Goal: Task Accomplishment & Management: Complete application form

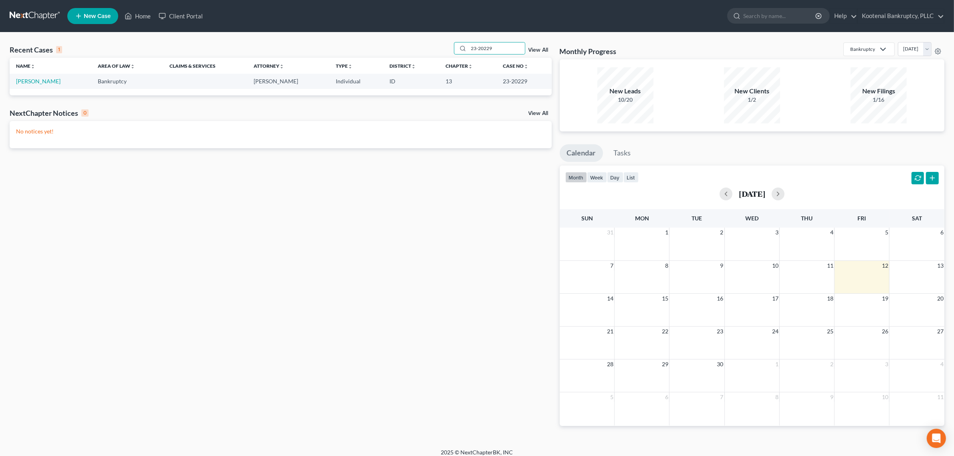
drag, startPoint x: 506, startPoint y: 51, endPoint x: 448, endPoint y: 54, distance: 58.1
click at [448, 54] on div "Recent Cases 1 23-20229 View All" at bounding box center [281, 50] width 542 height 16
type input "[PERSON_NAME]"
click at [65, 83] on link "[PERSON_NAME] & [PERSON_NAME]" at bounding box center [63, 81] width 95 height 7
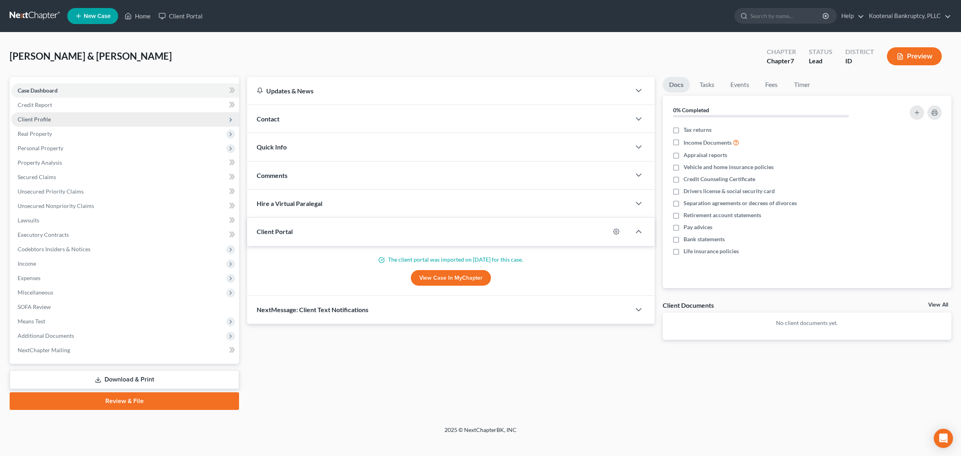
click at [69, 117] on span "Client Profile" at bounding box center [125, 119] width 228 height 14
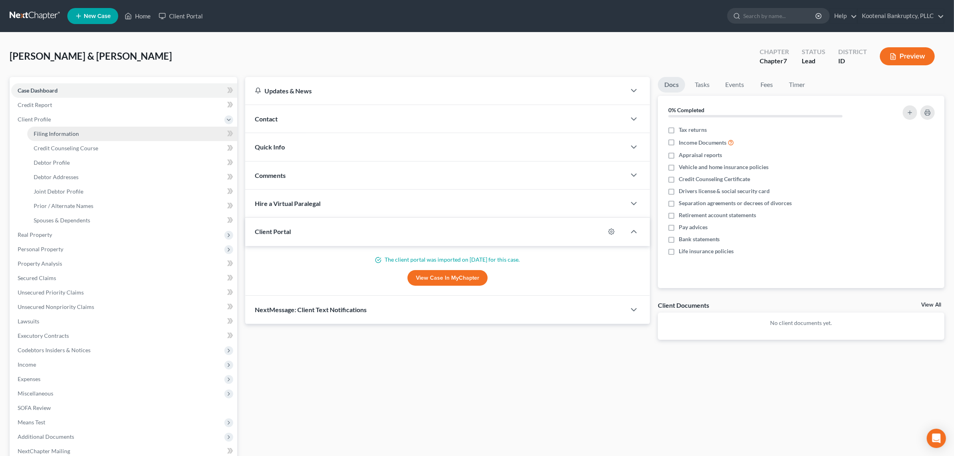
click at [71, 129] on link "Filing Information" at bounding box center [132, 134] width 210 height 14
select select "1"
select select "0"
select select "50"
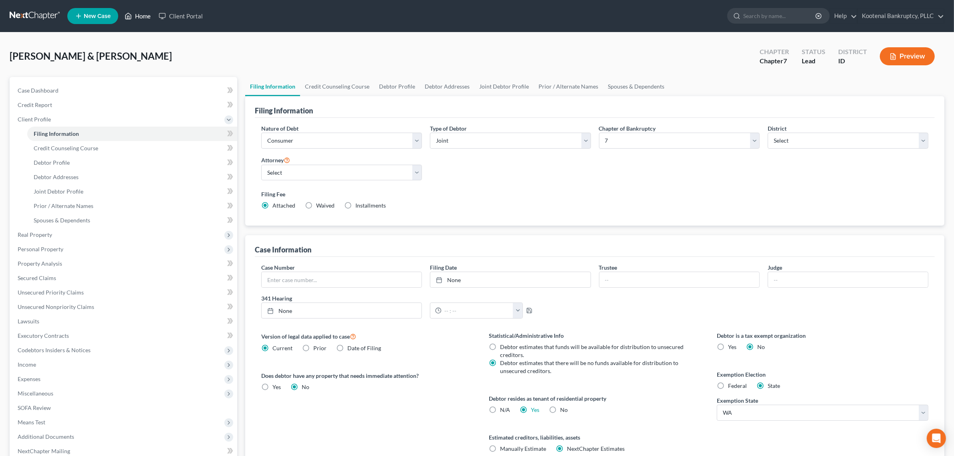
click at [141, 14] on link "Home" at bounding box center [138, 16] width 34 height 14
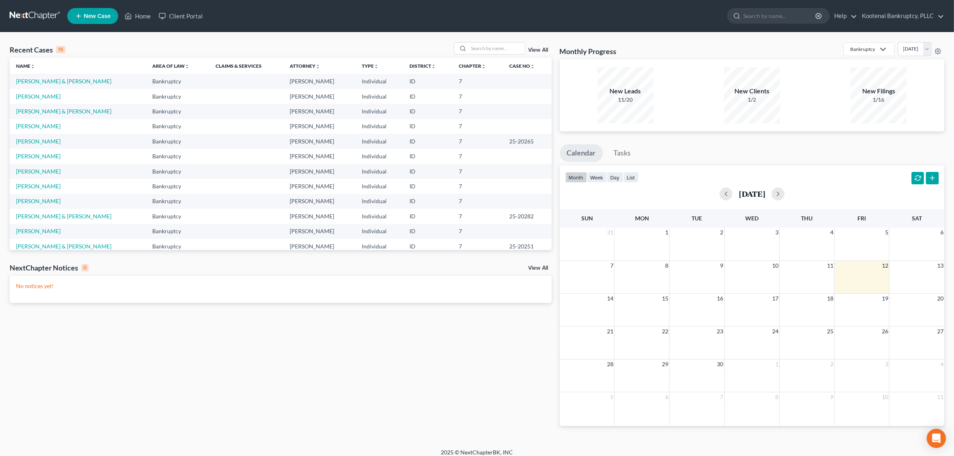
click at [64, 85] on td "[PERSON_NAME] & [PERSON_NAME]" at bounding box center [78, 81] width 136 height 15
click at [64, 82] on link "[PERSON_NAME] & [PERSON_NAME]" at bounding box center [63, 81] width 95 height 7
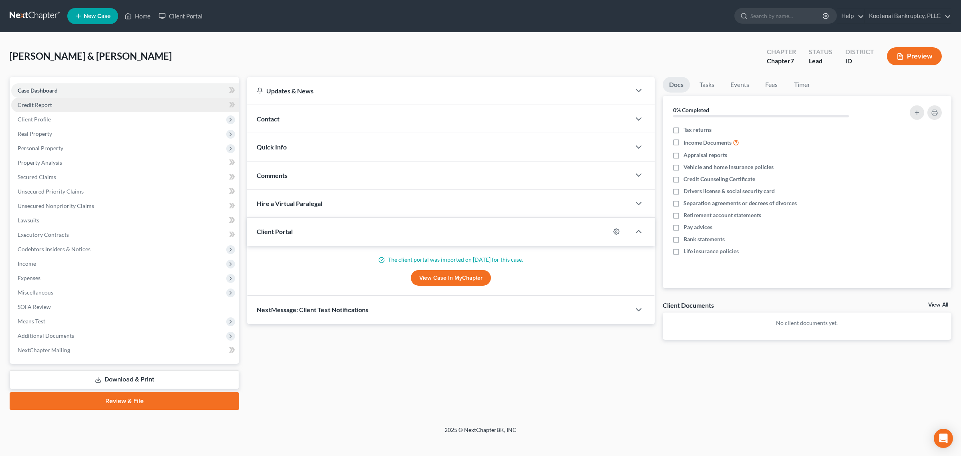
click at [42, 110] on link "Credit Report" at bounding box center [125, 105] width 228 height 14
click at [42, 124] on span "Client Profile" at bounding box center [125, 119] width 228 height 14
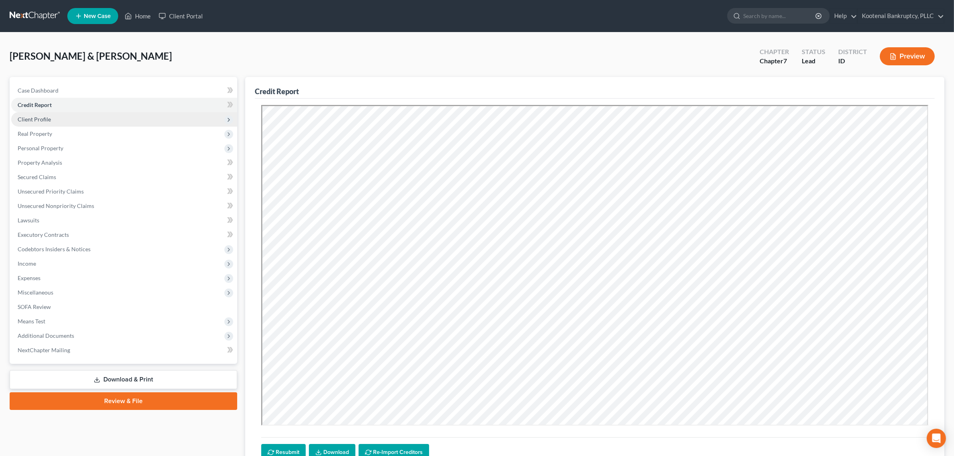
click at [53, 121] on span "Client Profile" at bounding box center [124, 119] width 226 height 14
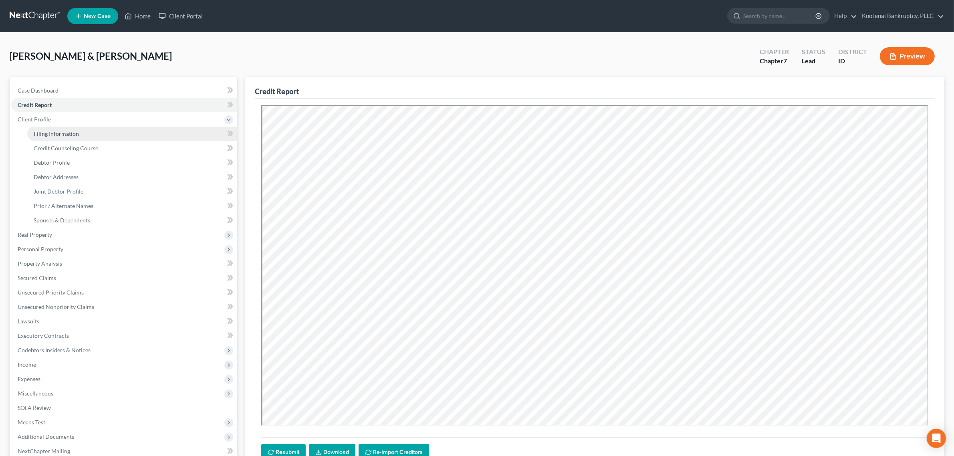
click at [53, 135] on span "Filing Information" at bounding box center [56, 133] width 45 height 7
select select "1"
select select "0"
select select "23"
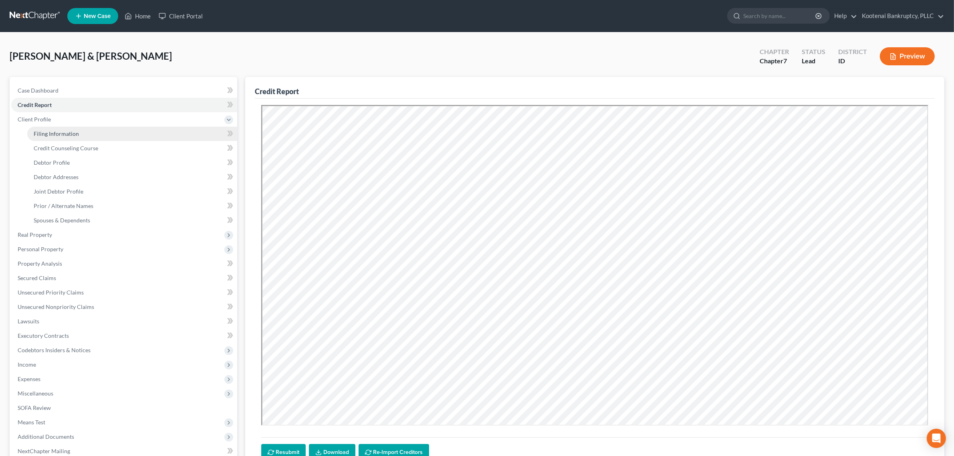
select select "0"
select select "50"
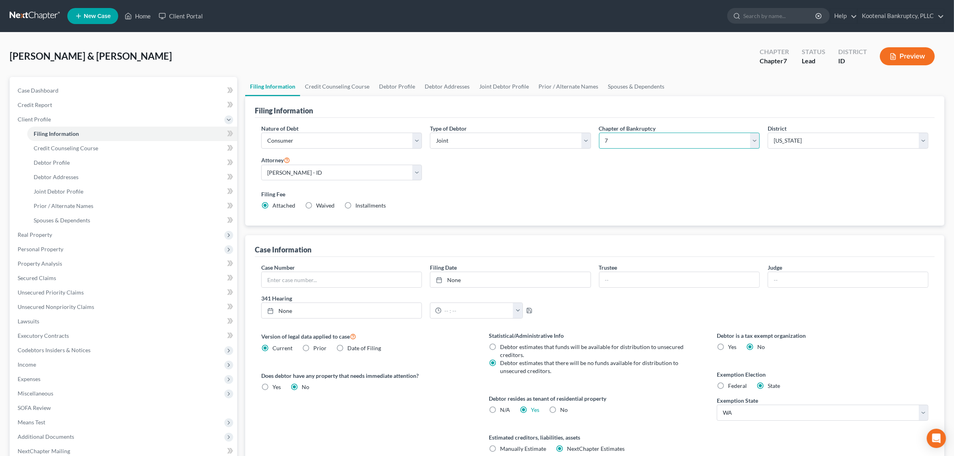
click at [622, 141] on select "Select 7 11 12 13" at bounding box center [679, 141] width 161 height 16
select select "3"
click at [599, 133] on select "Select 7 11 12 13" at bounding box center [679, 141] width 161 height 16
click at [80, 159] on link "Debtor Profile" at bounding box center [132, 162] width 210 height 14
select select "1"
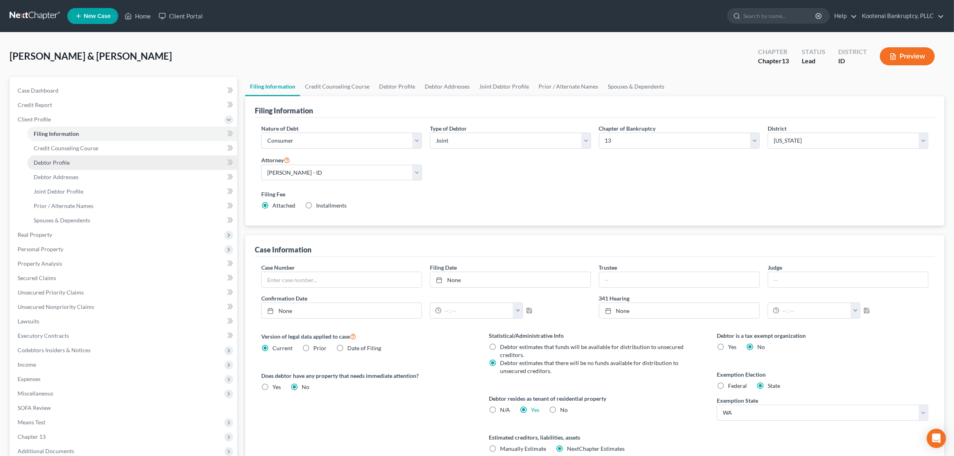
select select "3"
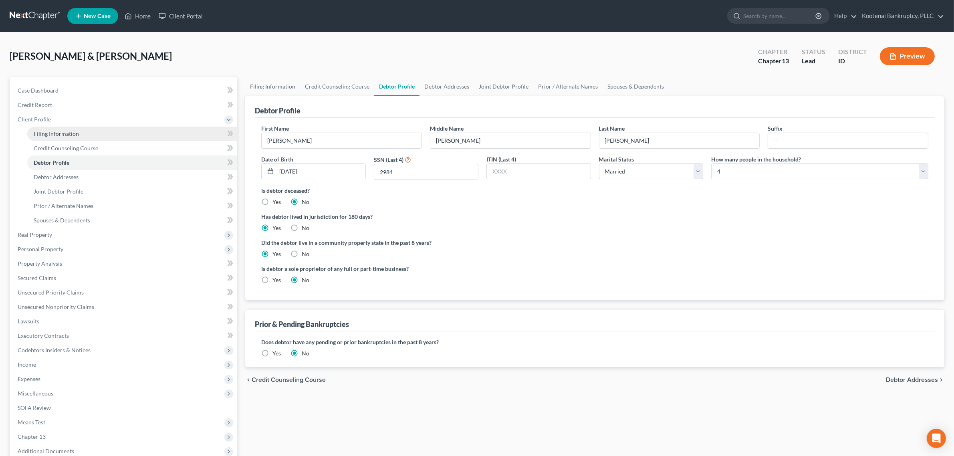
click at [83, 133] on link "Filing Information" at bounding box center [132, 134] width 210 height 14
select select "1"
select select "3"
select select "23"
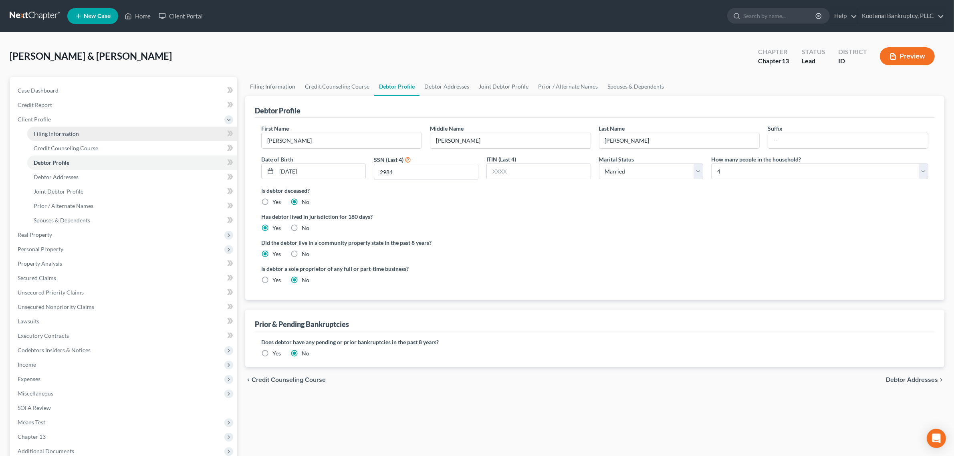
select select "0"
select select "50"
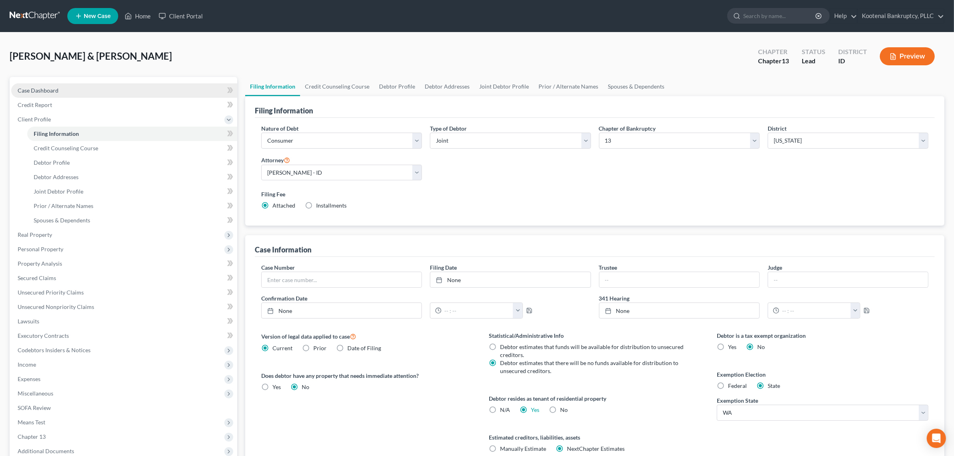
click at [83, 88] on link "Case Dashboard" at bounding box center [124, 90] width 226 height 14
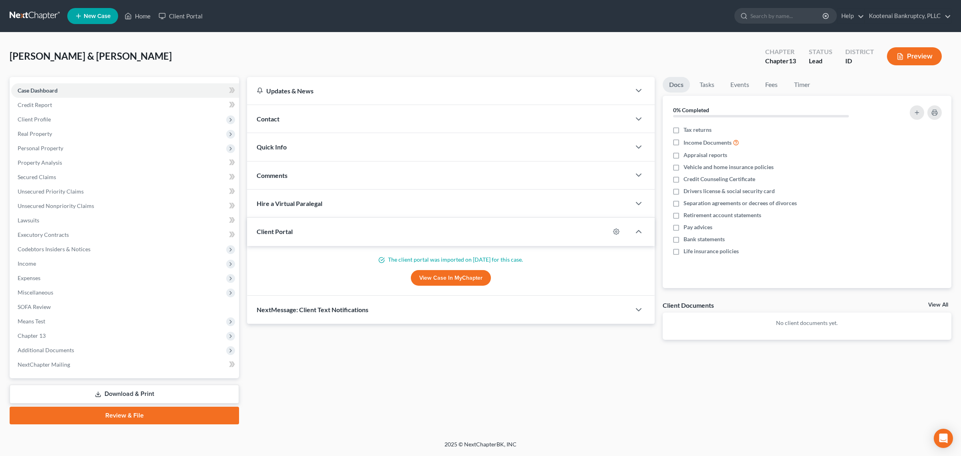
click at [426, 90] on div "Updates & News" at bounding box center [439, 91] width 364 height 8
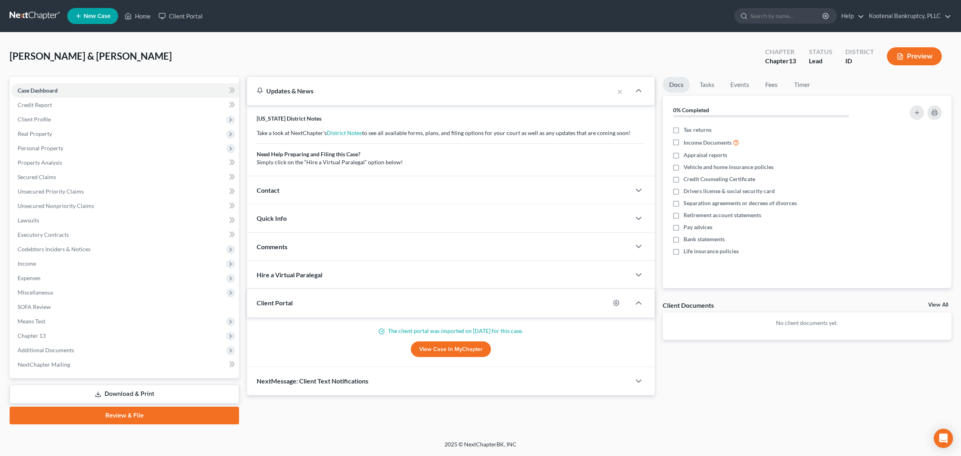
click at [426, 90] on div "Updates & News" at bounding box center [431, 91] width 348 height 8
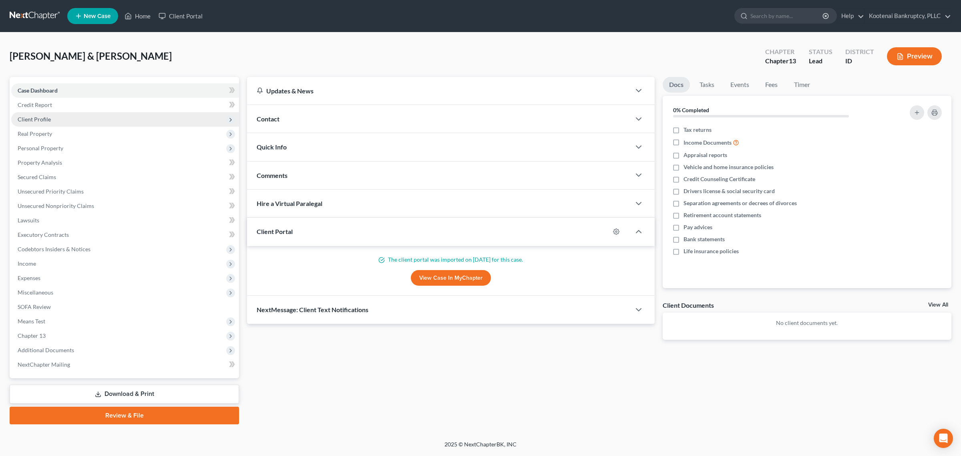
click at [53, 117] on span "Client Profile" at bounding box center [125, 119] width 228 height 14
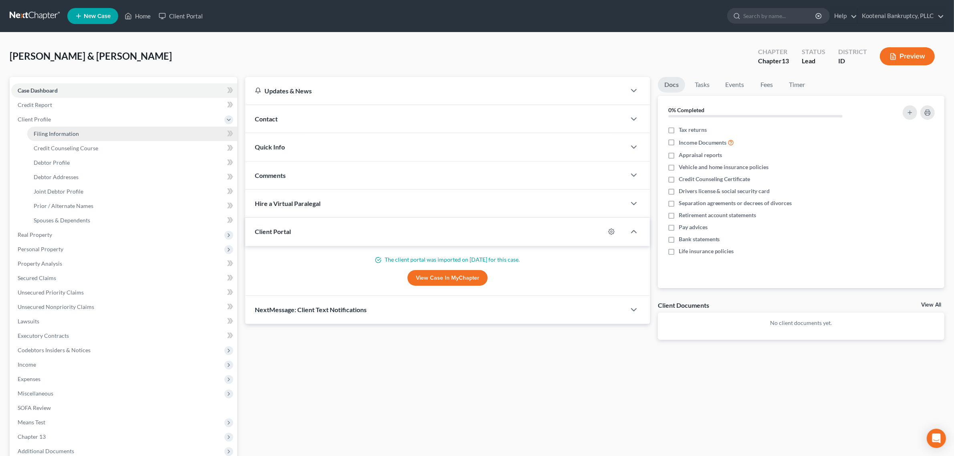
click at [80, 132] on link "Filing Information" at bounding box center [132, 134] width 210 height 14
select select "1"
select select "3"
select select "23"
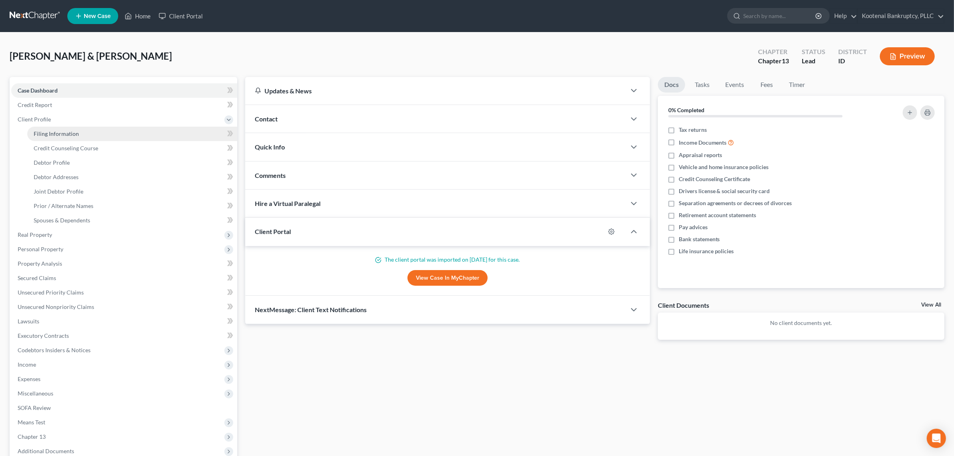
select select "0"
select select "50"
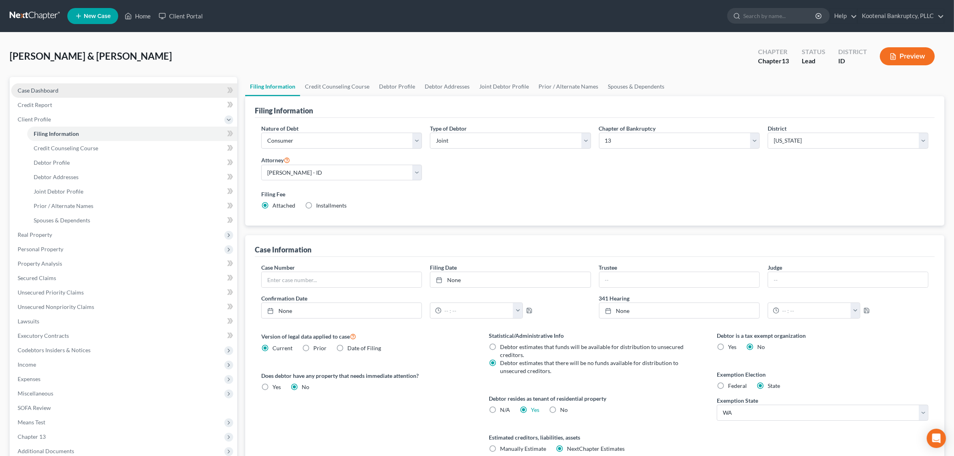
click at [75, 89] on link "Case Dashboard" at bounding box center [124, 90] width 226 height 14
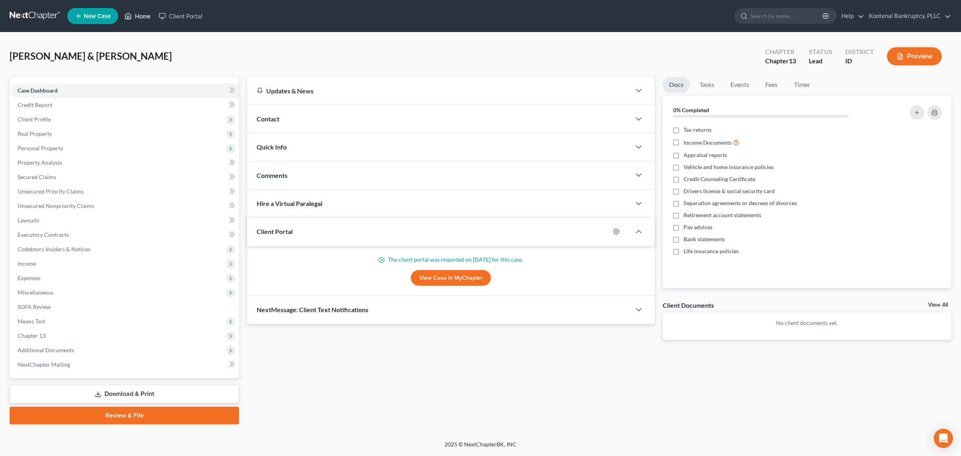
click at [149, 18] on link "Home" at bounding box center [138, 16] width 34 height 14
